Goal: Obtain resource: Download file/media

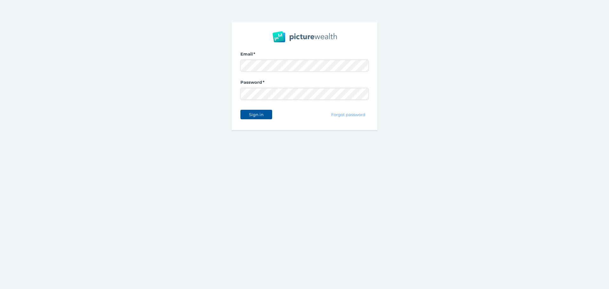
click at [261, 114] on span "Sign in" at bounding box center [256, 114] width 20 height 5
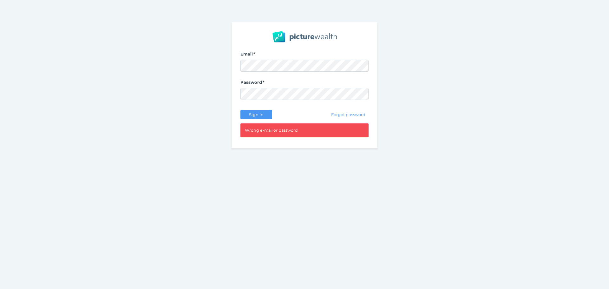
click at [221, 66] on div "Email Password Sign in Forgot password Wrong e-mail or password" at bounding box center [304, 85] width 609 height 171
click at [253, 111] on button "Sign in" at bounding box center [257, 115] width 32 height 10
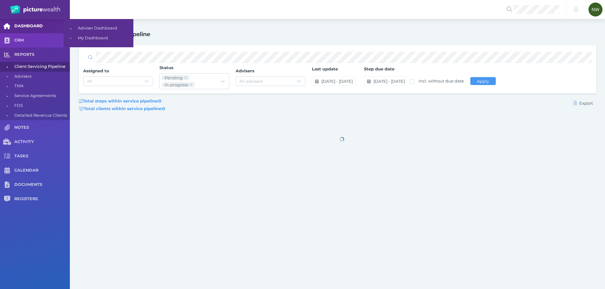
click at [47, 20] on div "DASHBOARD CRM REPORTS • Client Servicing Pipeline • Advisers • TMA • Service Ag…" at bounding box center [302, 167] width 605 height 297
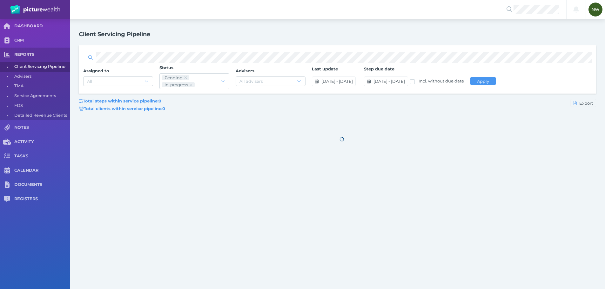
drag, startPoint x: 155, startPoint y: 26, endPoint x: 150, endPoint y: 26, distance: 5.1
click at [155, 26] on div "Client Servicing Pipeline Assigned to All Status Pending In-progress Advisers A…" at bounding box center [337, 167] width 535 height 297
drag, startPoint x: 79, startPoint y: 33, endPoint x: 201, endPoint y: 40, distance: 121.8
click at [201, 40] on div "Client Servicing Pipeline Assigned to All Status Pending In-progress Advisers A…" at bounding box center [337, 167] width 535 height 297
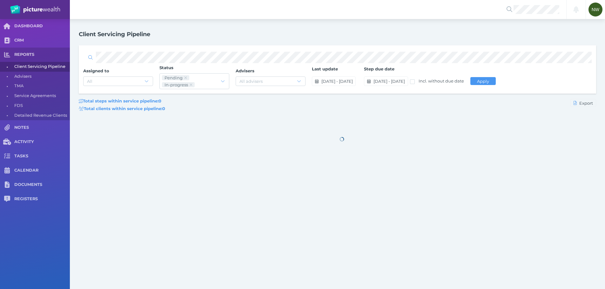
drag, startPoint x: 201, startPoint y: 40, endPoint x: 76, endPoint y: 34, distance: 124.6
click at [76, 34] on div "Client Servicing Pipeline Assigned to All Status Pending In-progress Advisers A…" at bounding box center [337, 167] width 535 height 297
drag, startPoint x: 76, startPoint y: 34, endPoint x: 186, endPoint y: 45, distance: 110.0
click at [186, 45] on div "Client Servicing Pipeline Assigned to All Status Pending In-progress Advisers A…" at bounding box center [337, 167] width 535 height 297
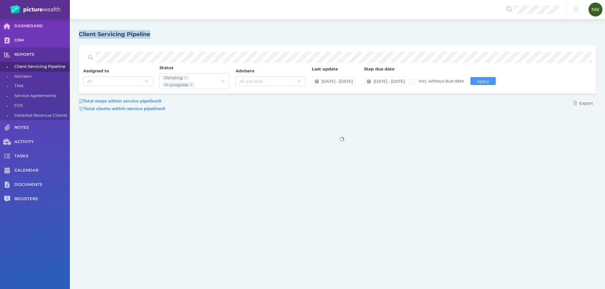
drag, startPoint x: 77, startPoint y: 32, endPoint x: 198, endPoint y: 40, distance: 121.5
click at [198, 40] on div "Client Servicing Pipeline Assigned to All Status Pending In-progress Advisers A…" at bounding box center [337, 167] width 535 height 297
drag, startPoint x: 80, startPoint y: 32, endPoint x: 217, endPoint y: 36, distance: 137.2
click at [217, 36] on div "Client Servicing Pipeline" at bounding box center [342, 34] width 526 height 9
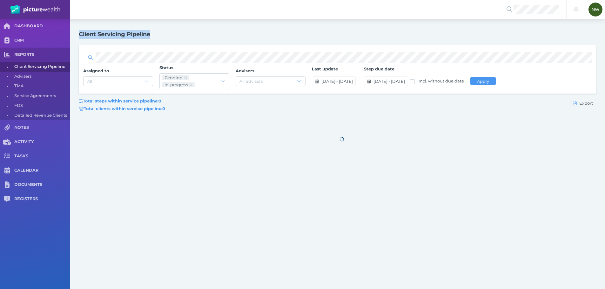
click at [217, 36] on div "Client Servicing Pipeline" at bounding box center [342, 34] width 526 height 9
drag, startPoint x: 72, startPoint y: 33, endPoint x: 158, endPoint y: 36, distance: 86.7
click at [158, 36] on div "Client Servicing Pipeline Assigned to All Status Pending In-progress Advisers A…" at bounding box center [337, 167] width 535 height 297
click at [158, 36] on div "Client Servicing Pipeline" at bounding box center [342, 34] width 526 height 9
drag, startPoint x: 158, startPoint y: 36, endPoint x: 77, endPoint y: 29, distance: 81.9
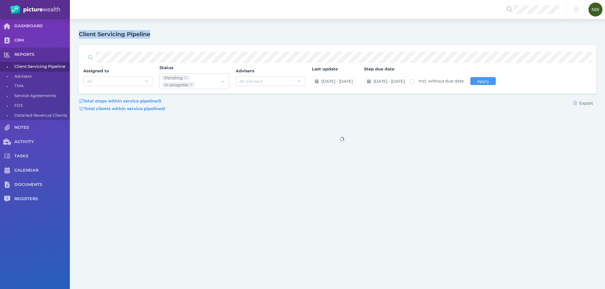
click at [77, 29] on div "Client Servicing Pipeline Assigned to All Status Pending In-progress Advisers A…" at bounding box center [337, 167] width 535 height 297
drag, startPoint x: 78, startPoint y: 26, endPoint x: 156, endPoint y: 40, distance: 79.1
click at [156, 40] on div "Client Servicing Pipeline Assigned to All Status Pending In-progress Advisers A…" at bounding box center [337, 167] width 535 height 297
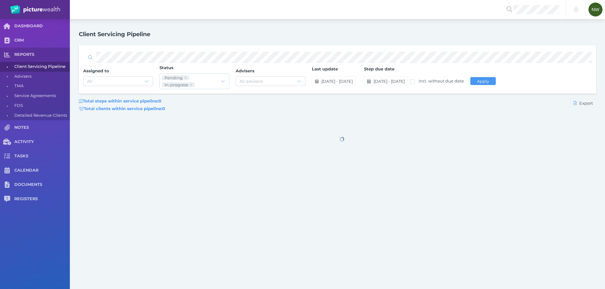
click at [159, 35] on div "Client Servicing Pipeline" at bounding box center [342, 34] width 526 height 9
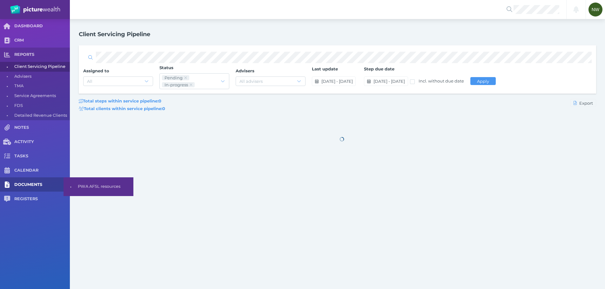
click at [29, 189] on link "DOCUMENTS" at bounding box center [35, 184] width 70 height 14
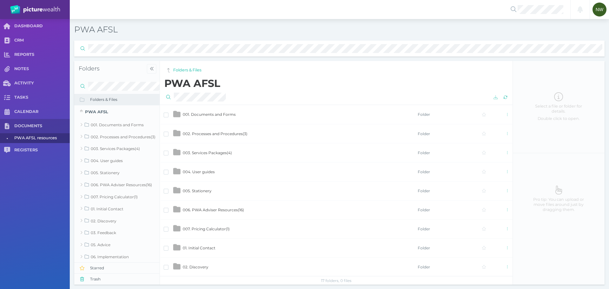
click at [215, 113] on span "001. Documents and Forms" at bounding box center [209, 114] width 53 height 5
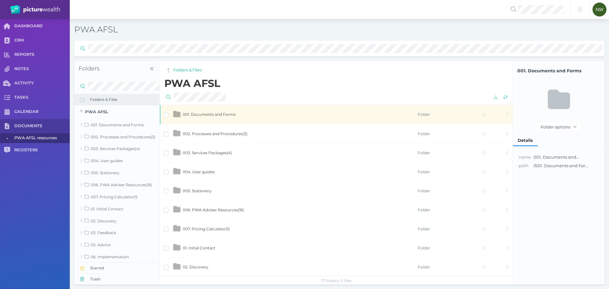
click at [229, 116] on span "001. Documents and Forms" at bounding box center [209, 114] width 53 height 5
click at [211, 115] on span "001. Documents and Forms" at bounding box center [209, 114] width 53 height 5
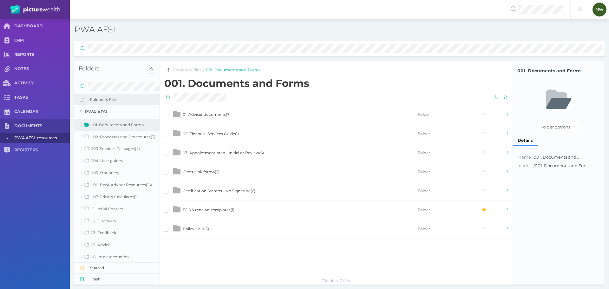
click at [216, 190] on span "Certification Stamps - No Signature ( 6 )" at bounding box center [219, 191] width 73 height 5
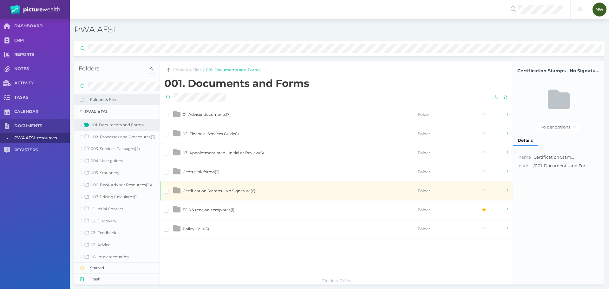
click at [216, 190] on span "Certification Stamps - No Signature ( 6 )" at bounding box center [219, 191] width 73 height 5
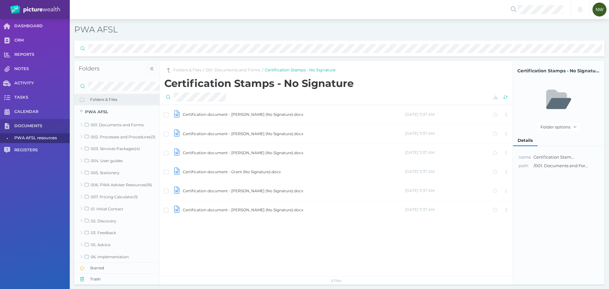
click at [234, 208] on td "Certification document - [PERSON_NAME] (No Signature).docx" at bounding box center [293, 209] width 222 height 19
